Goal: Task Accomplishment & Management: Use online tool/utility

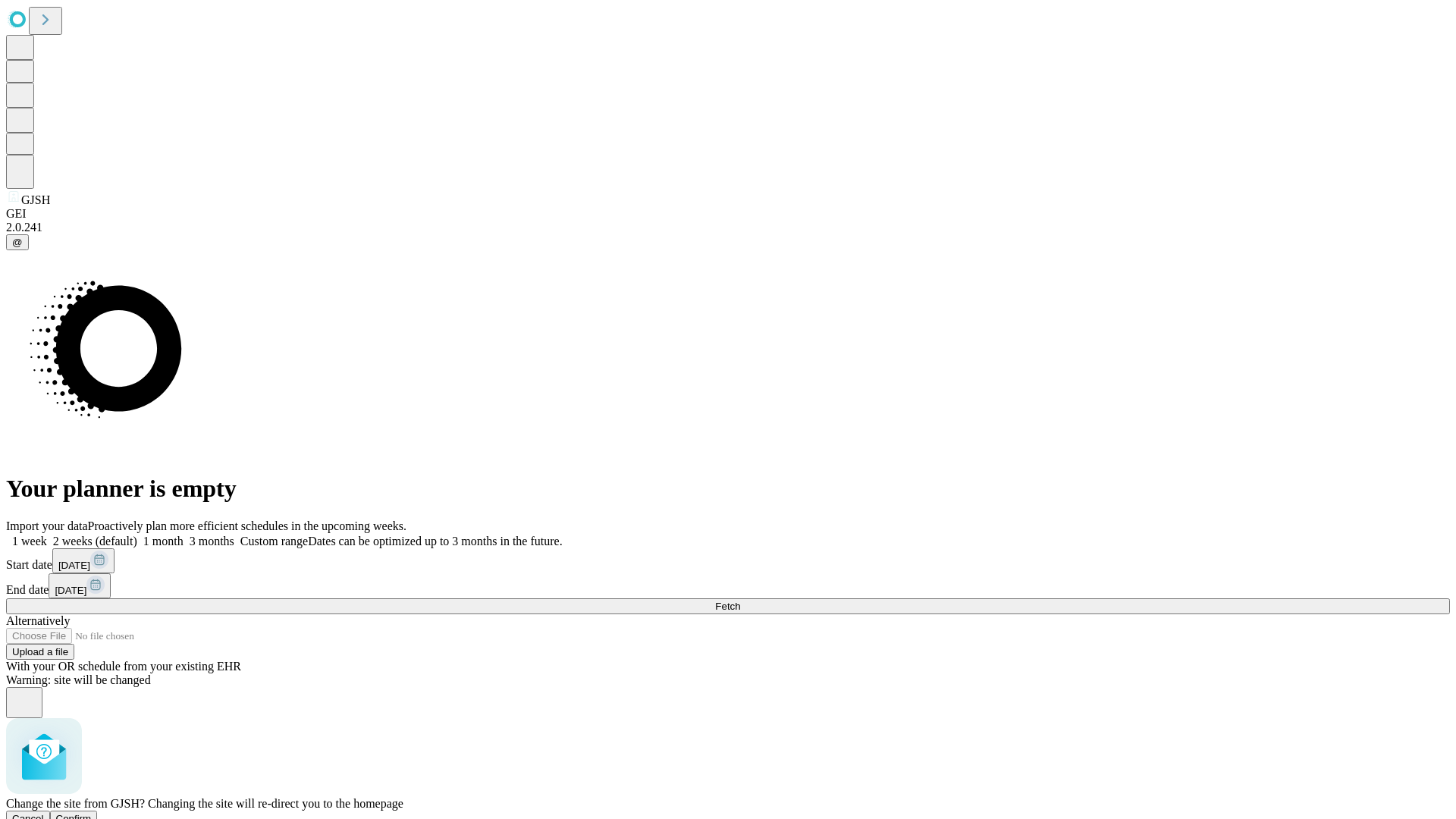
click at [92, 813] on span "Confirm" at bounding box center [74, 818] width 36 height 11
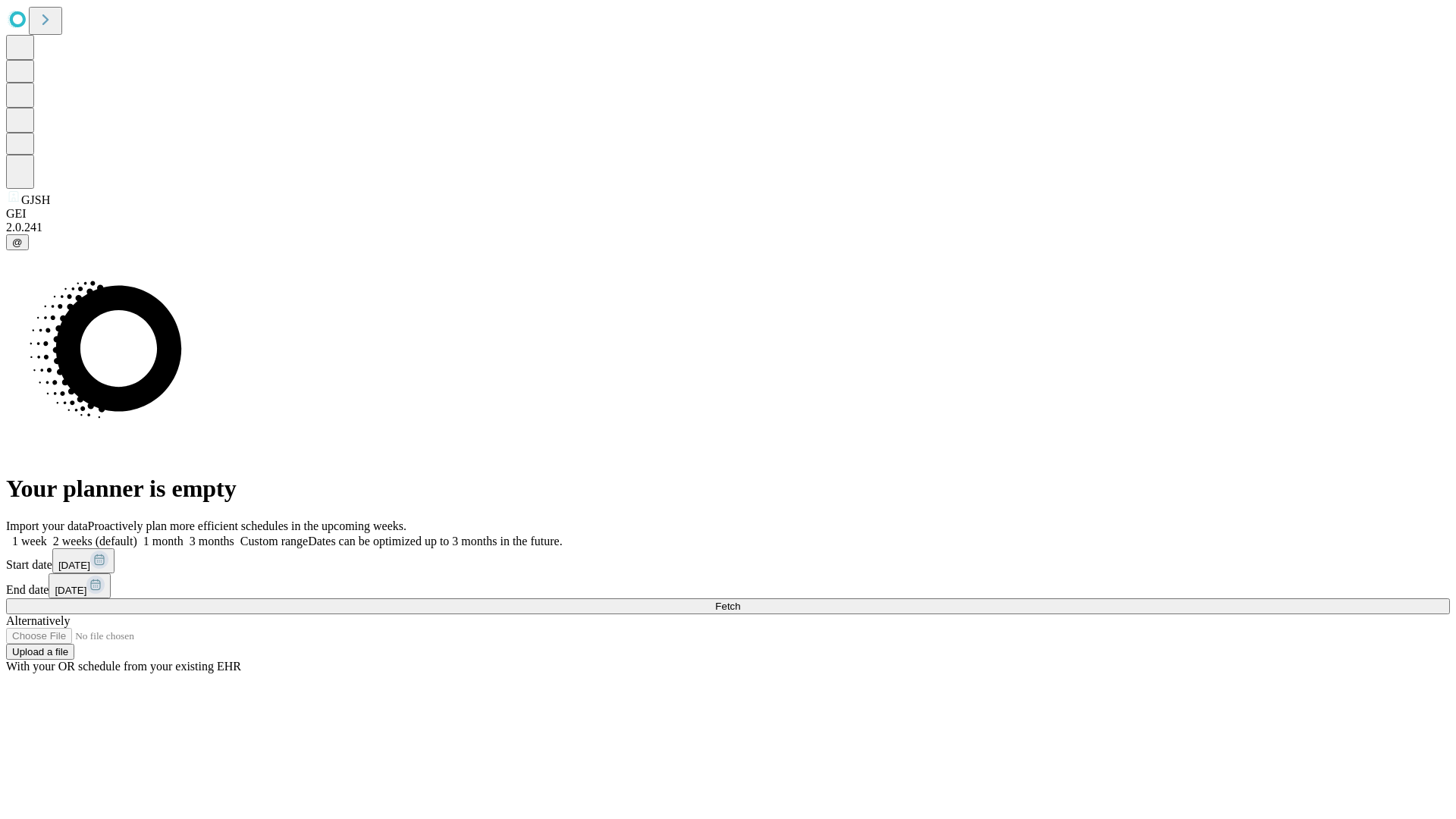
click at [47, 535] on label "1 week" at bounding box center [27, 541] width 41 height 13
click at [740, 601] on span "Fetch" at bounding box center [727, 606] width 25 height 11
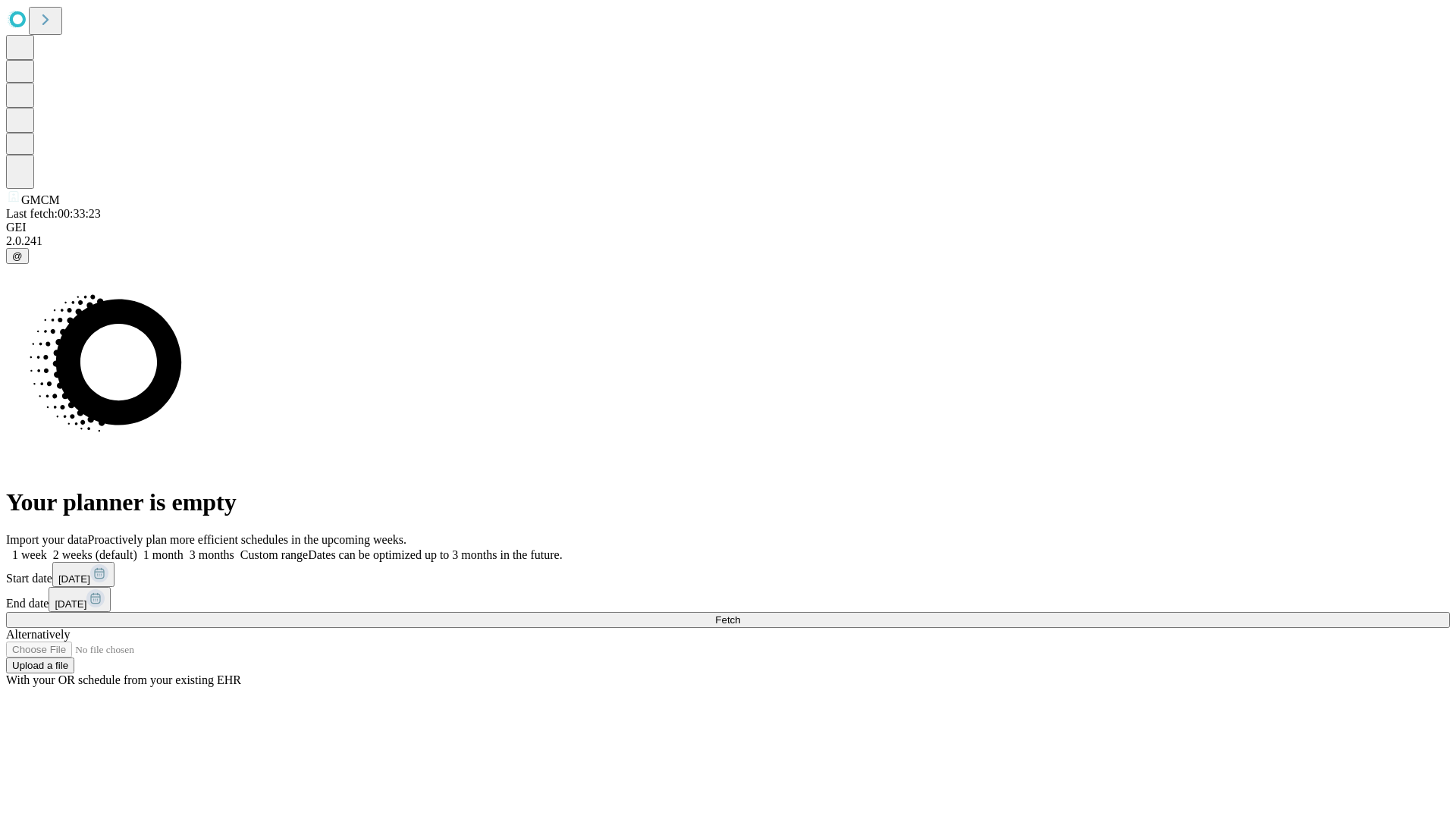
click at [47, 549] on label "1 week" at bounding box center [27, 555] width 41 height 13
click at [740, 614] on span "Fetch" at bounding box center [727, 620] width 25 height 11
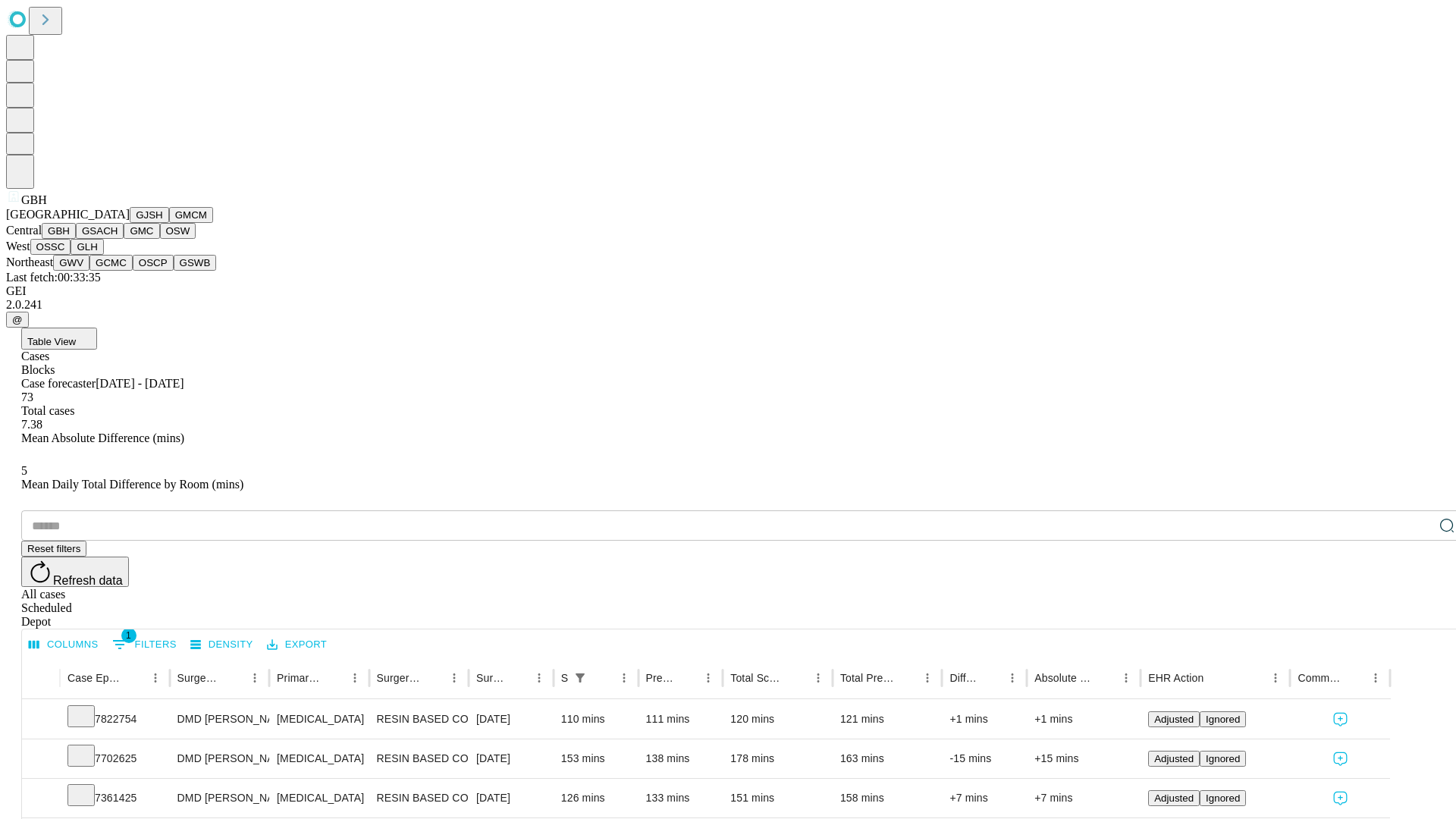
click at [118, 239] on button "GSACH" at bounding box center [99, 231] width 48 height 16
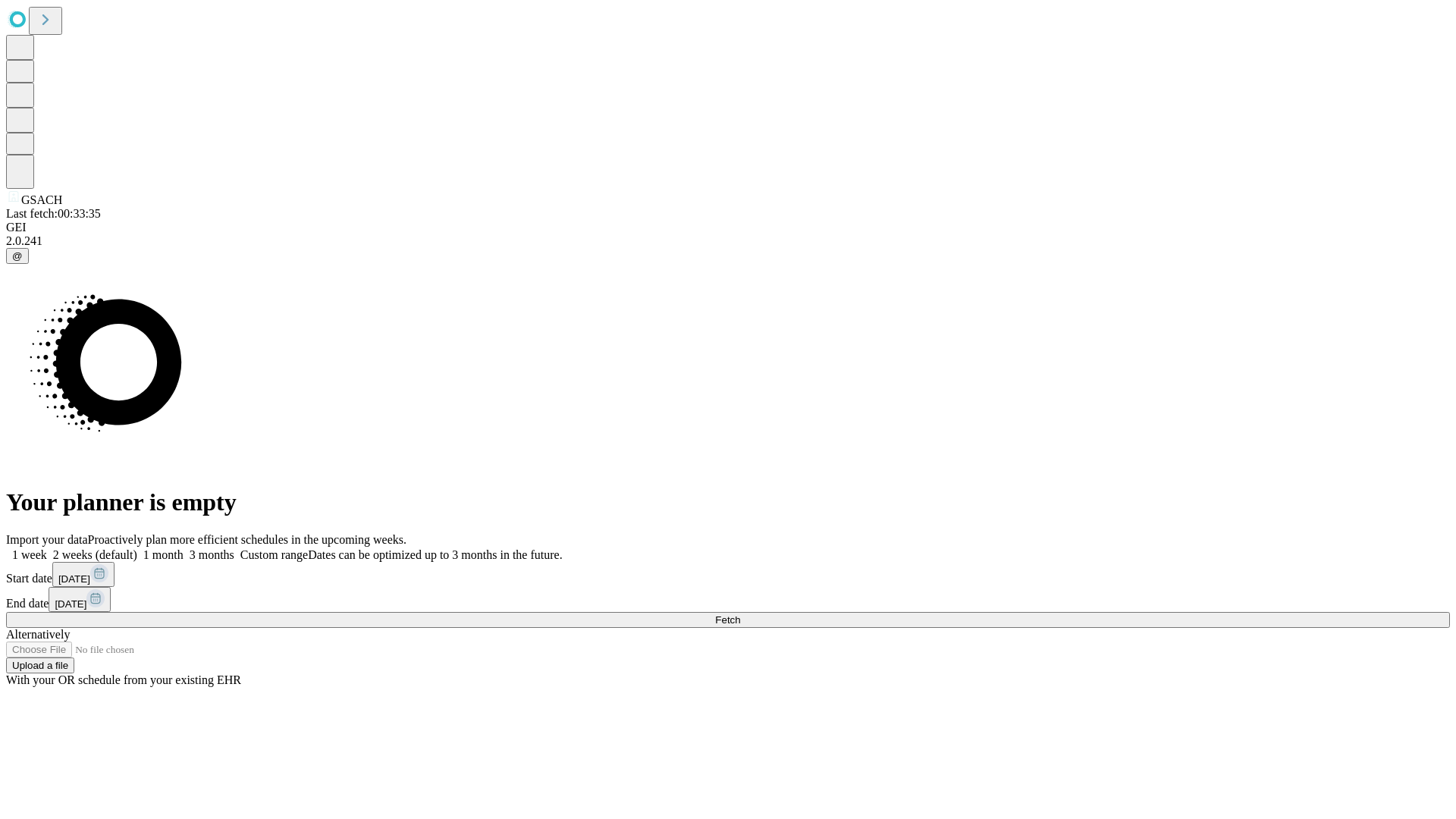
click at [47, 549] on label "1 week" at bounding box center [27, 555] width 41 height 13
click at [740, 614] on span "Fetch" at bounding box center [727, 620] width 25 height 11
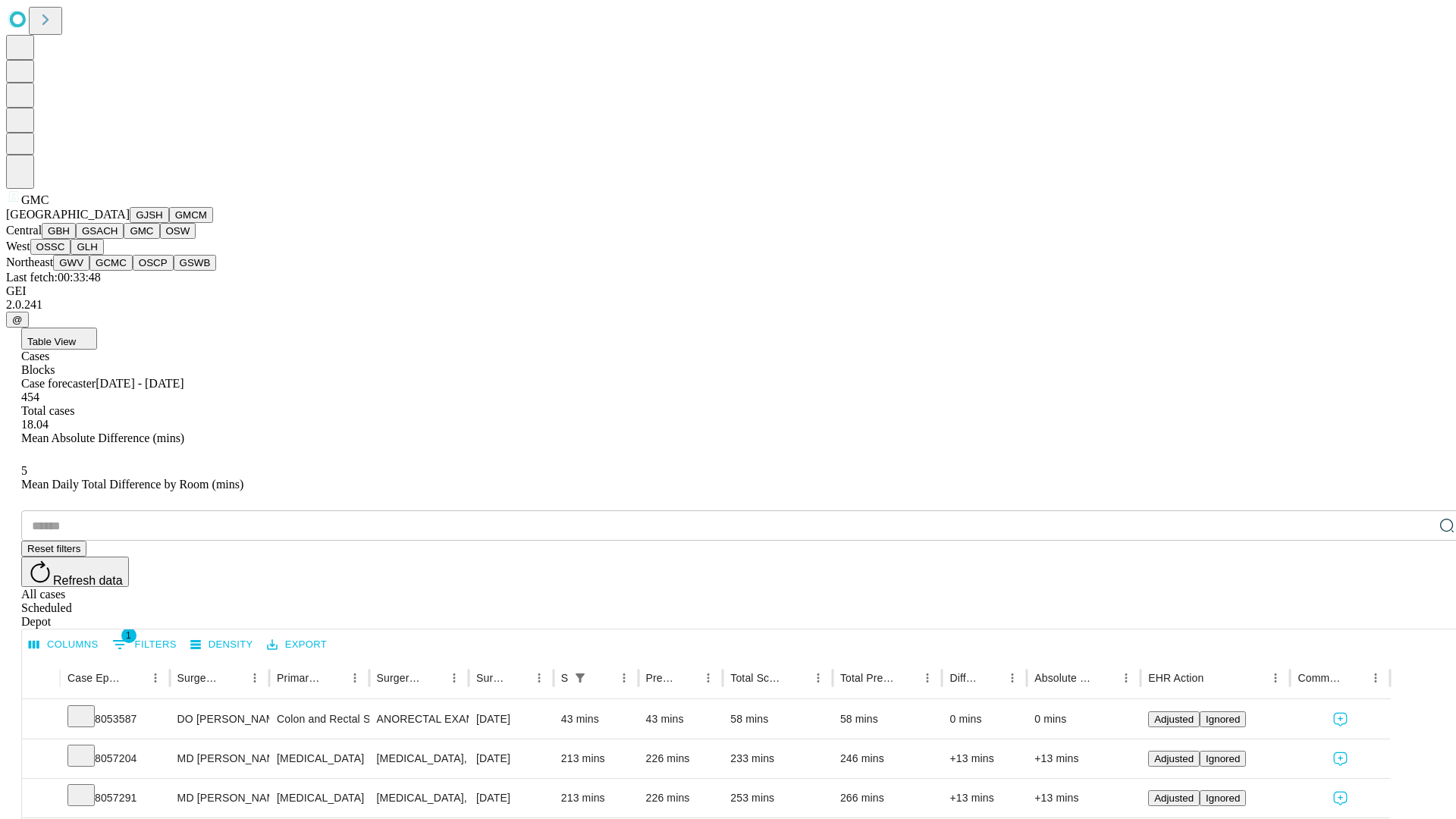
click at [160, 239] on button "OSW" at bounding box center [179, 231] width 37 height 16
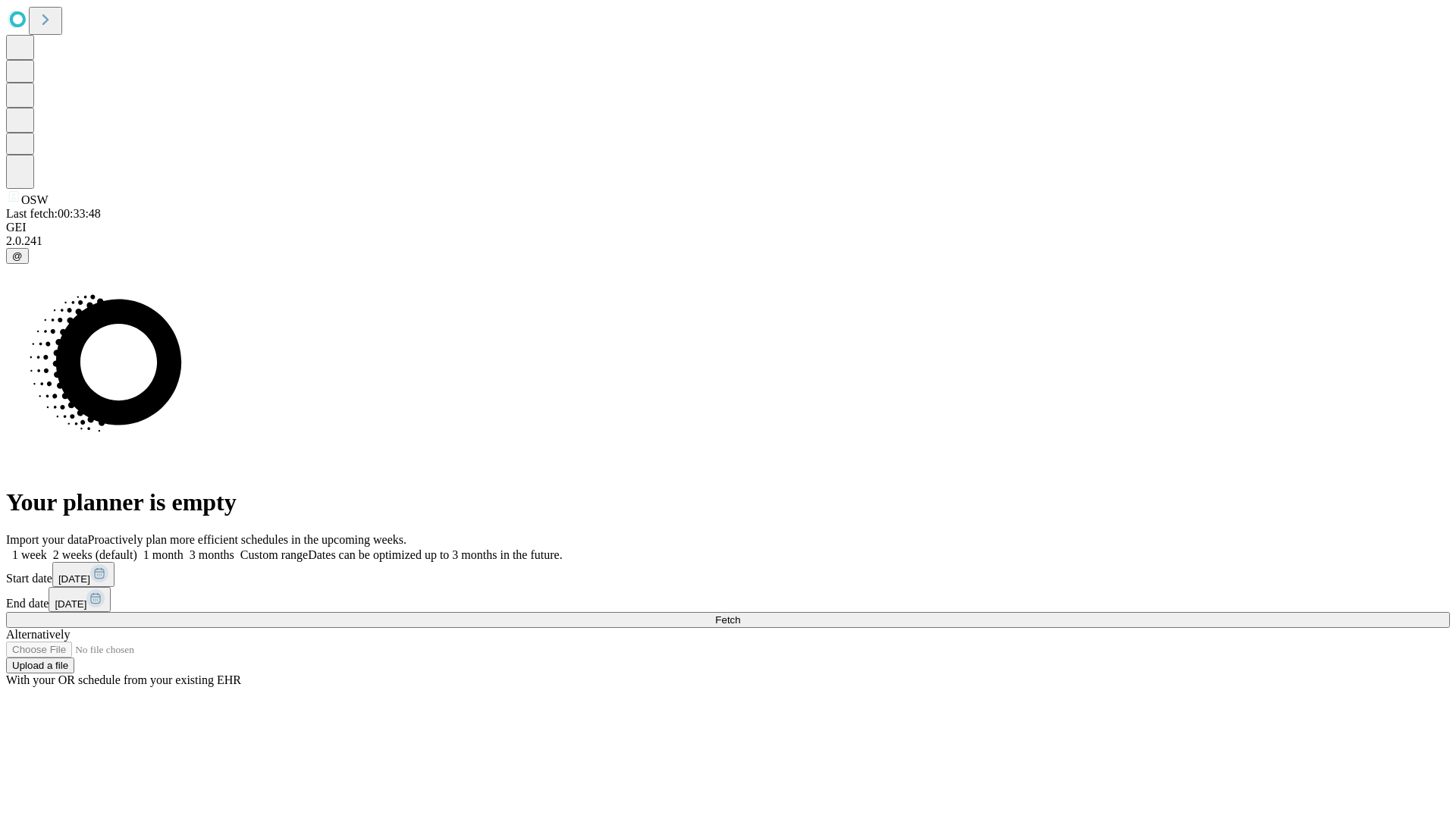
click at [47, 549] on label "1 week" at bounding box center [27, 555] width 41 height 13
click at [740, 614] on span "Fetch" at bounding box center [727, 620] width 25 height 11
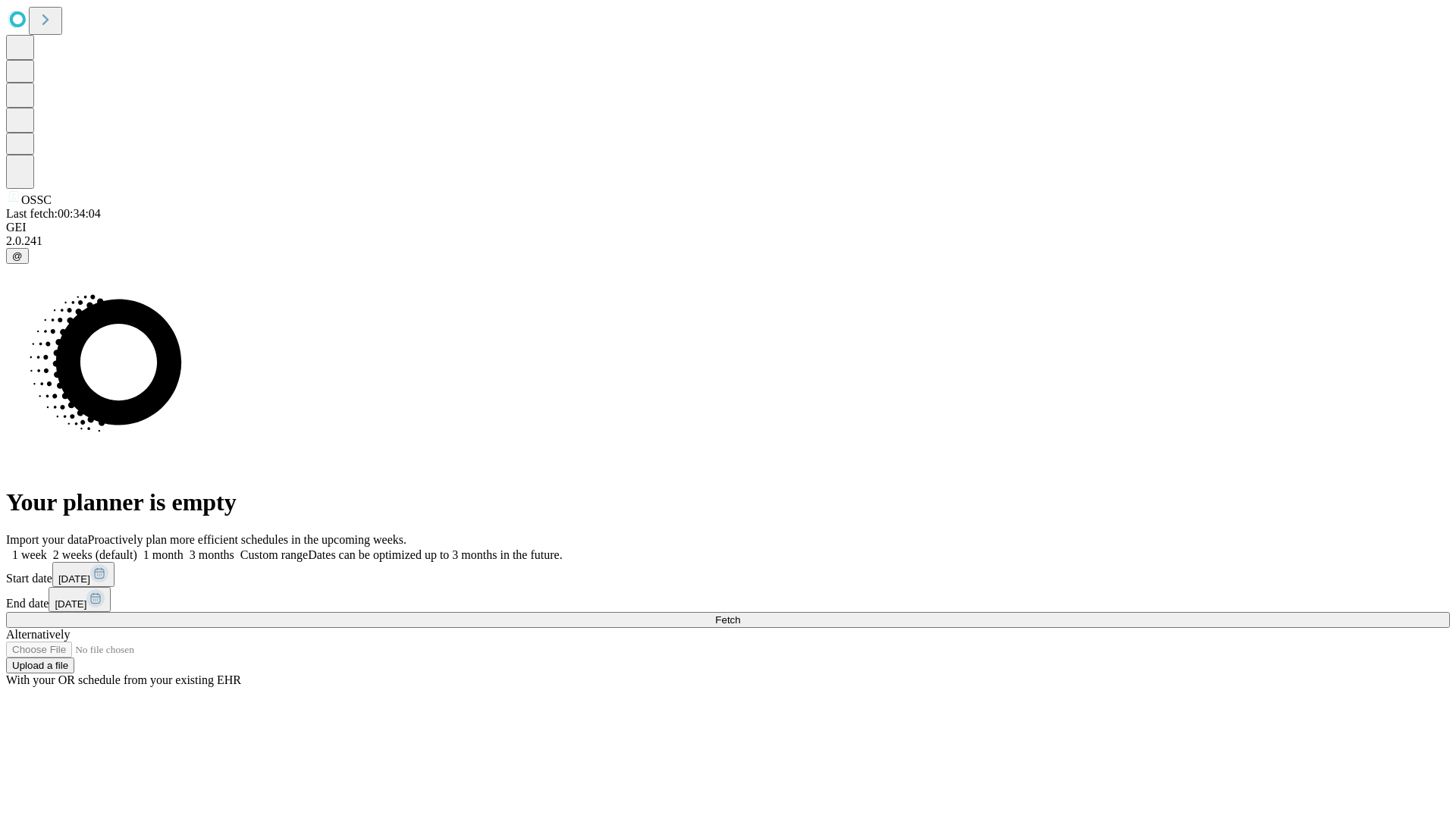
click at [47, 549] on label "1 week" at bounding box center [27, 555] width 41 height 13
click at [740, 614] on span "Fetch" at bounding box center [727, 620] width 25 height 11
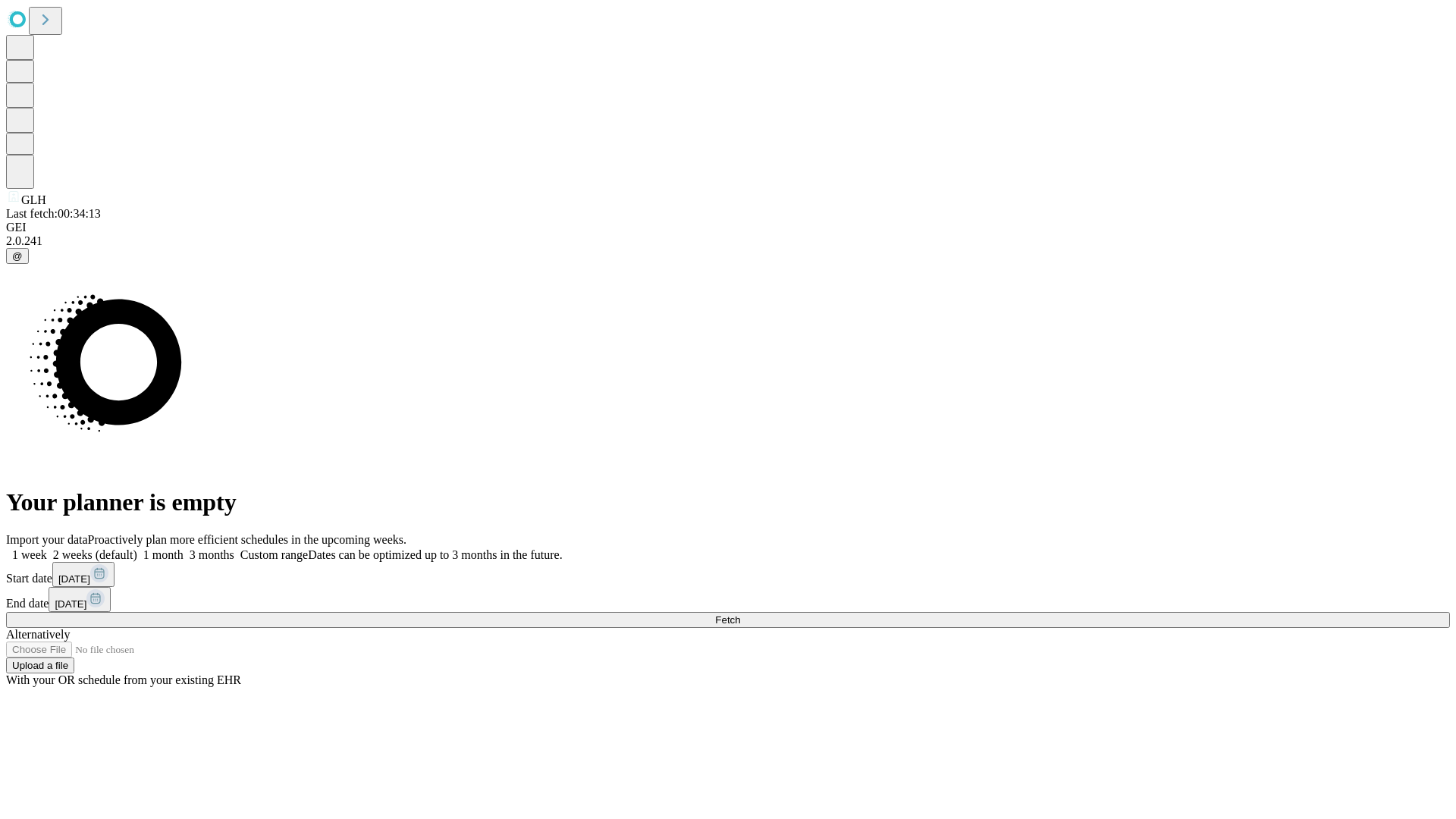
click at [47, 549] on label "1 week" at bounding box center [27, 555] width 41 height 13
click at [740, 614] on span "Fetch" at bounding box center [727, 620] width 25 height 11
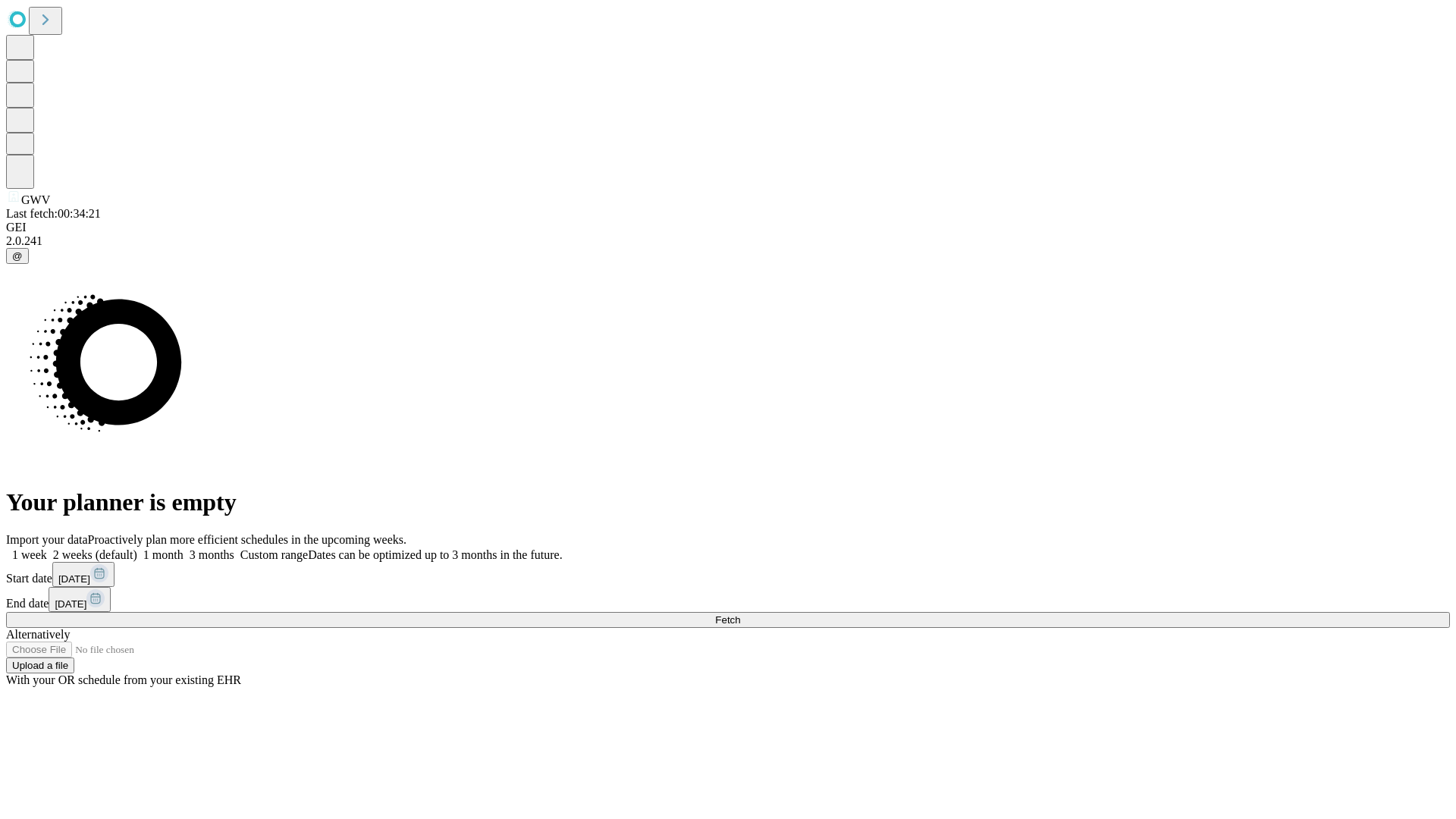
click at [47, 549] on label "1 week" at bounding box center [27, 555] width 41 height 13
click at [740, 614] on span "Fetch" at bounding box center [727, 620] width 25 height 11
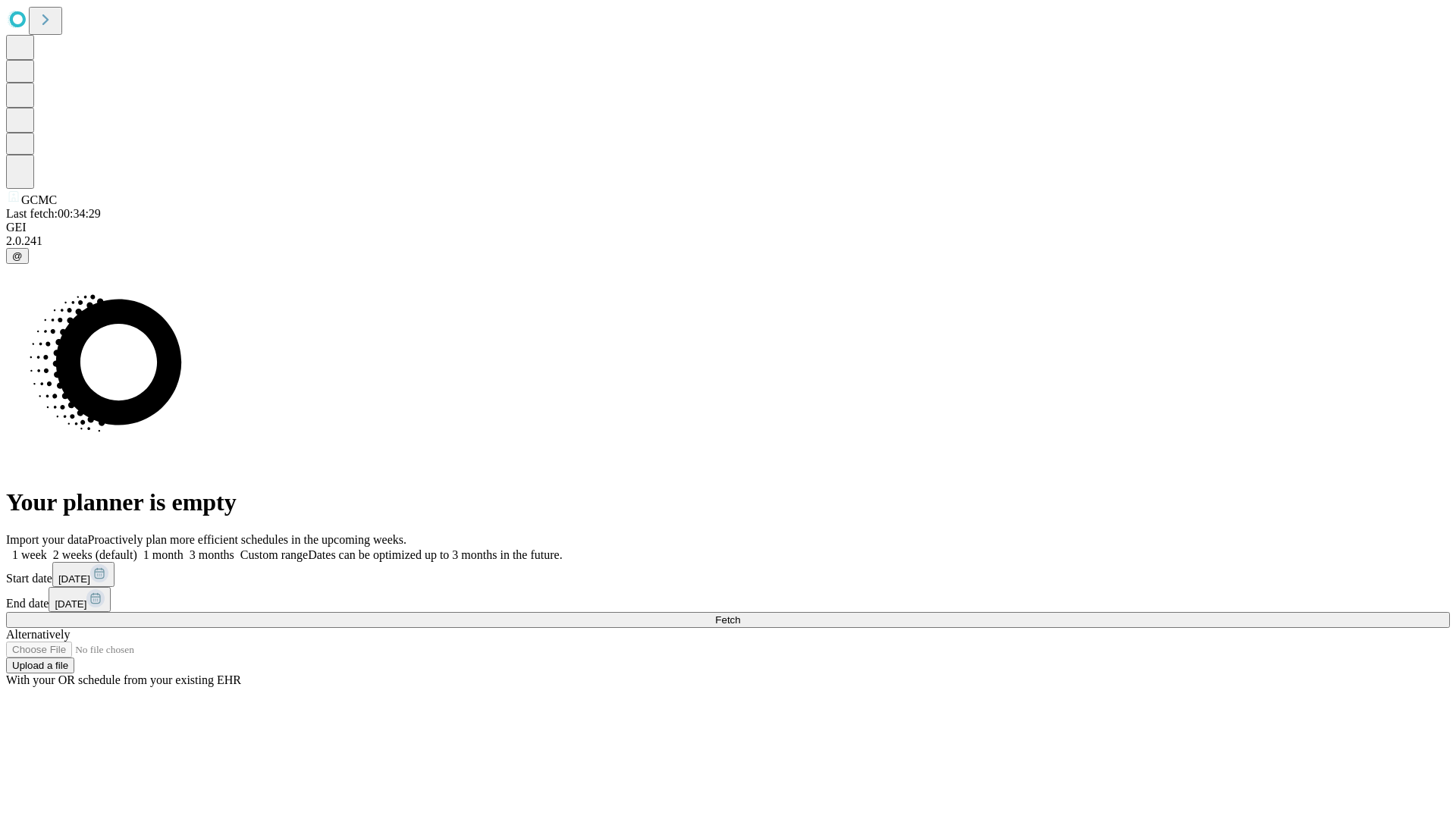
click at [47, 549] on label "1 week" at bounding box center [27, 555] width 41 height 13
click at [740, 614] on span "Fetch" at bounding box center [727, 620] width 25 height 11
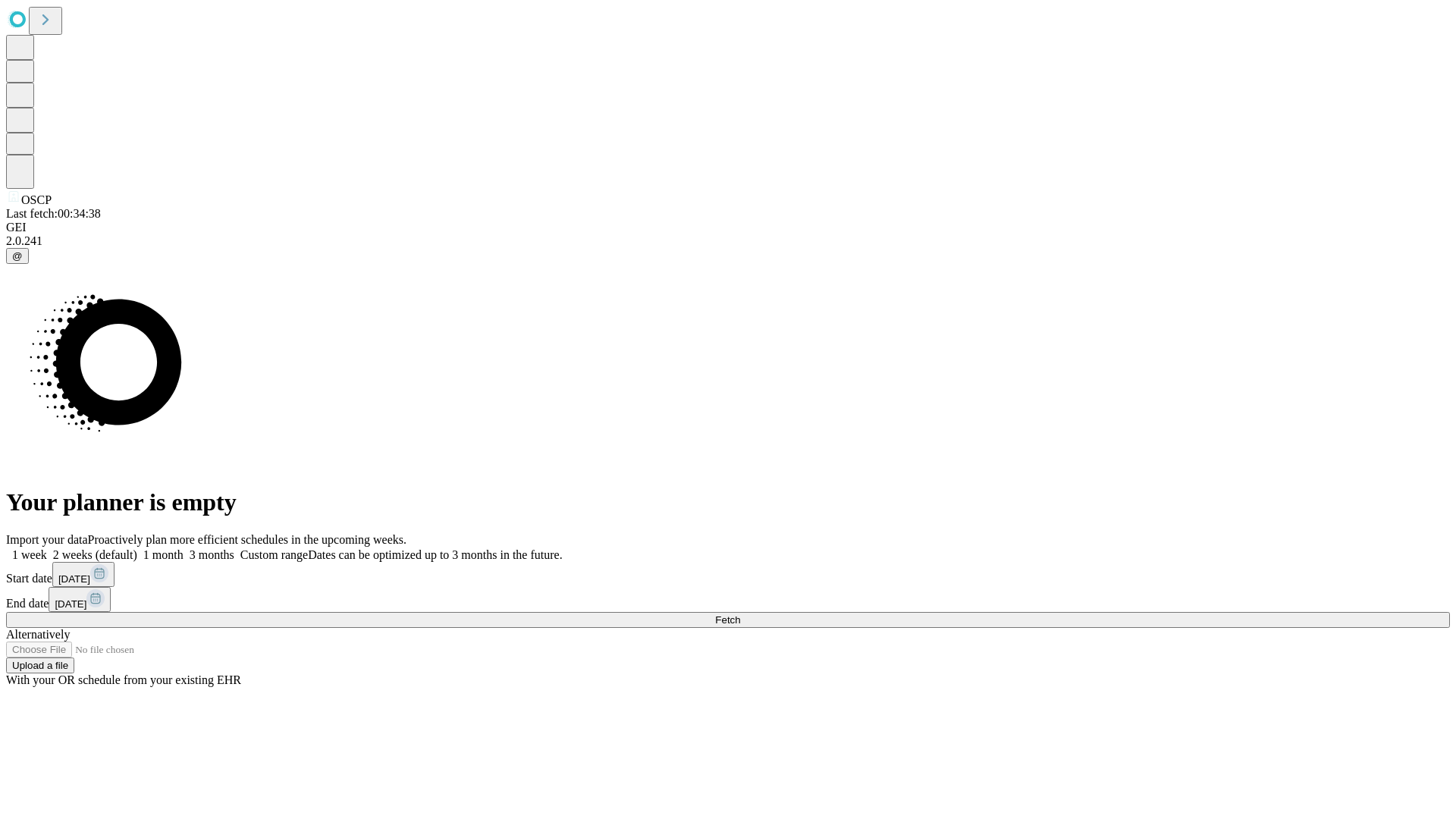
click at [47, 549] on label "1 week" at bounding box center [27, 555] width 41 height 13
click at [740, 614] on span "Fetch" at bounding box center [727, 620] width 25 height 11
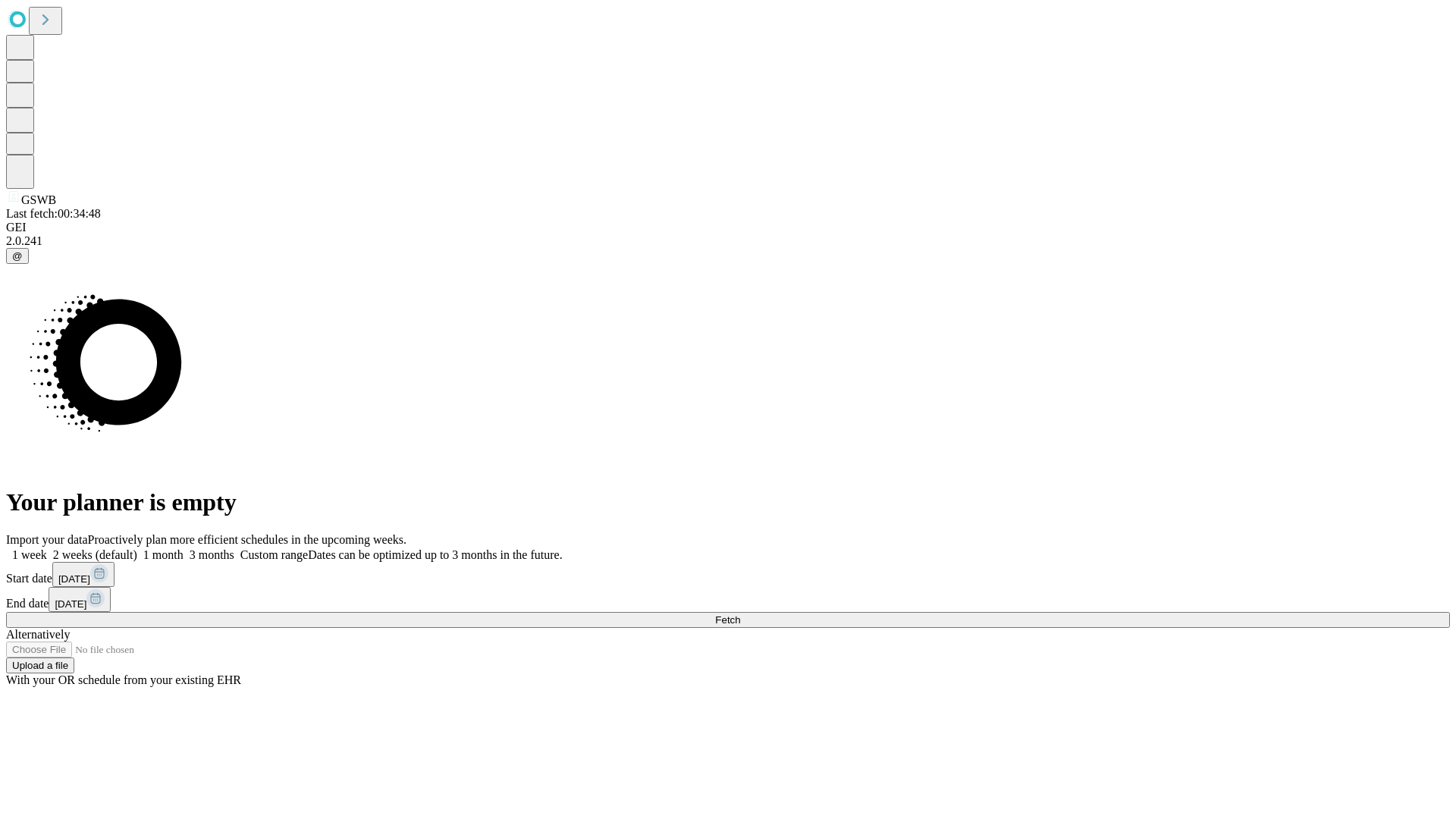
click at [47, 549] on label "1 week" at bounding box center [27, 555] width 41 height 13
click at [740, 614] on span "Fetch" at bounding box center [727, 620] width 25 height 11
